Goal: Contribute content: Add original content to the website for others to see

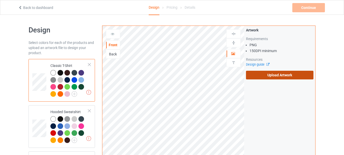
click at [268, 75] on label "Upload Artwork" at bounding box center [280, 75] width 68 height 9
click at [0, 0] on input "Upload Artwork" at bounding box center [0, 0] width 0 height 0
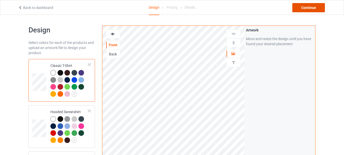
click at [311, 7] on div "Continue" at bounding box center [309, 7] width 33 height 9
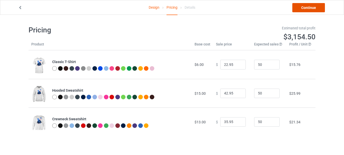
click at [299, 8] on link "Continue" at bounding box center [309, 7] width 33 height 9
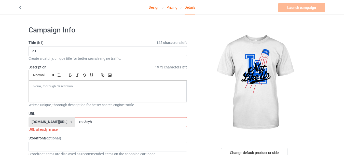
click at [125, 123] on input "xse3syh" at bounding box center [131, 122] width 112 height 10
type input "xse3syhmmy5"
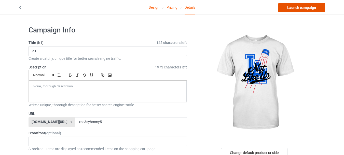
click at [303, 8] on link "Launch campaign" at bounding box center [302, 7] width 47 height 9
